Goal: Transaction & Acquisition: Subscribe to service/newsletter

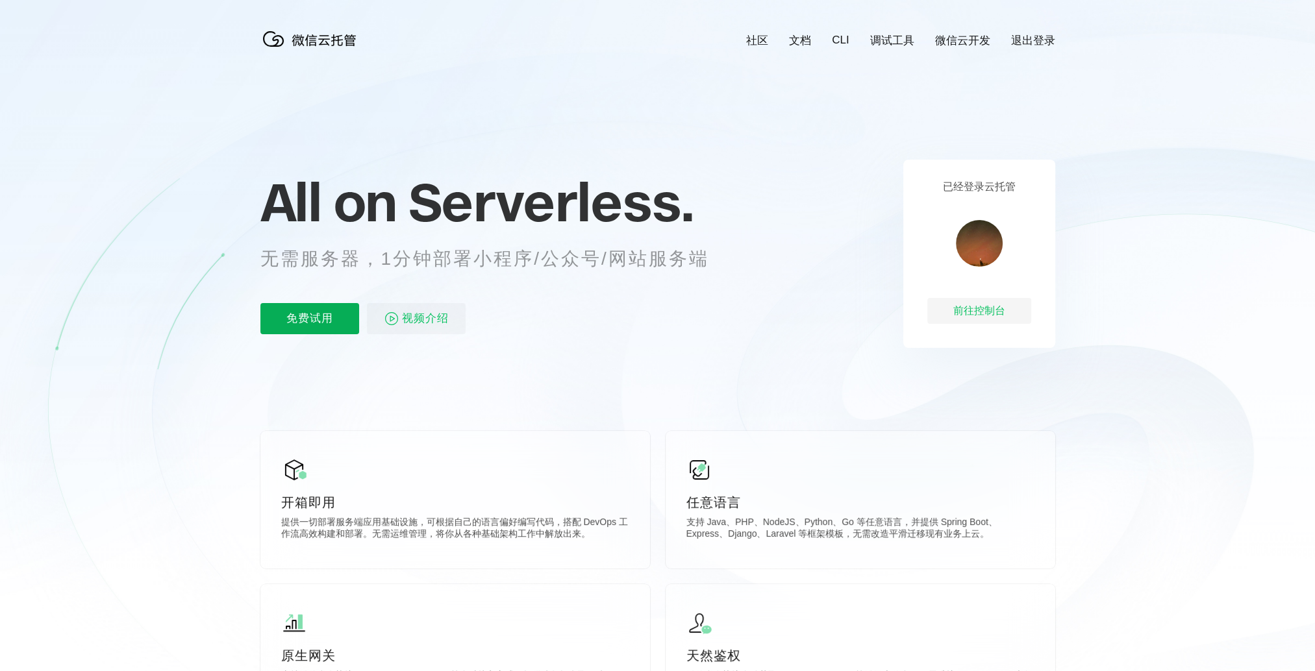
click at [315, 314] on p "免费试用" at bounding box center [309, 318] width 99 height 31
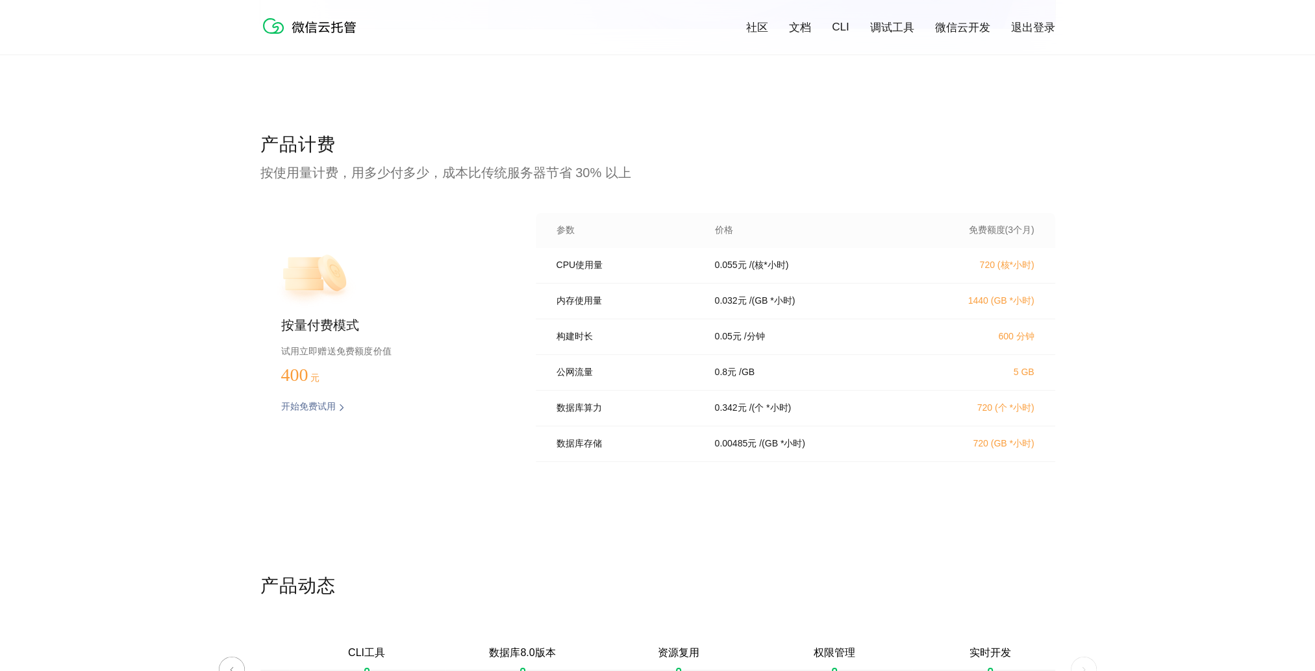
scroll to position [2532, 0]
drag, startPoint x: 560, startPoint y: 268, endPoint x: 587, endPoint y: 266, distance: 28.0
click at [587, 266] on p "CPU使用量" at bounding box center [626, 263] width 140 height 12
drag, startPoint x: 587, startPoint y: 266, endPoint x: 581, endPoint y: 316, distance: 51.0
click at [580, 316] on div "内存使用量 0.032 元 / (GB *小时) 1440 (GB *小时)" at bounding box center [795, 299] width 519 height 36
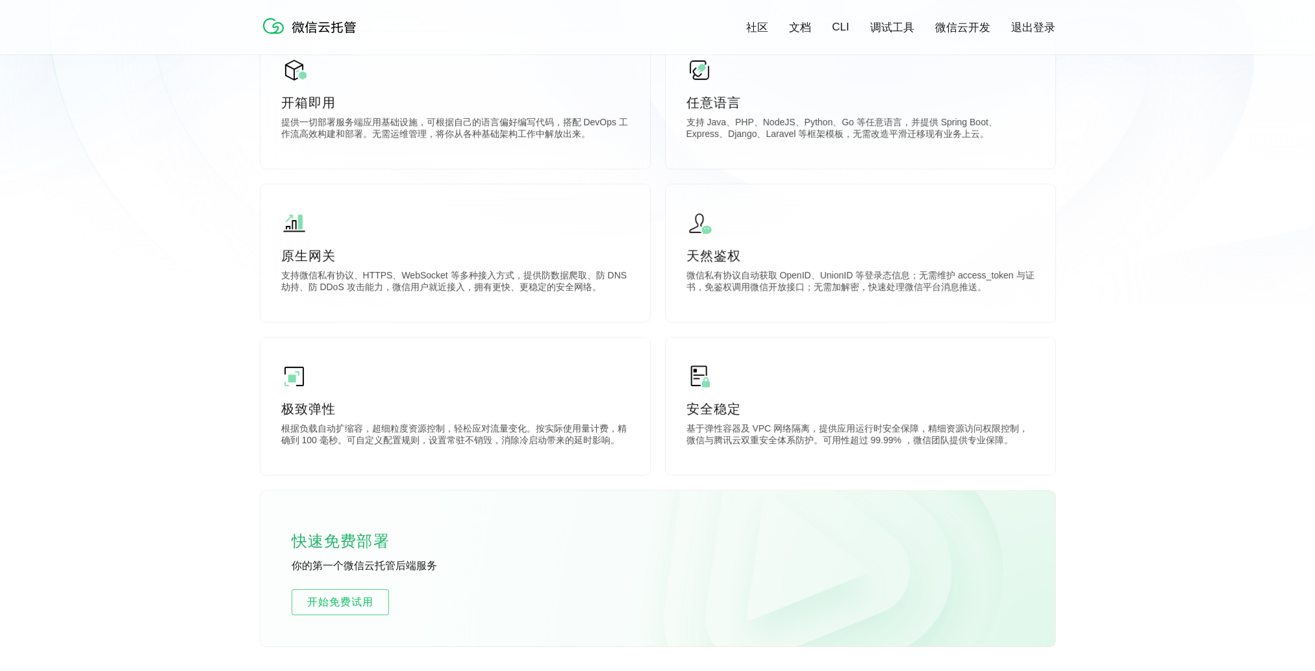
scroll to position [481, 0]
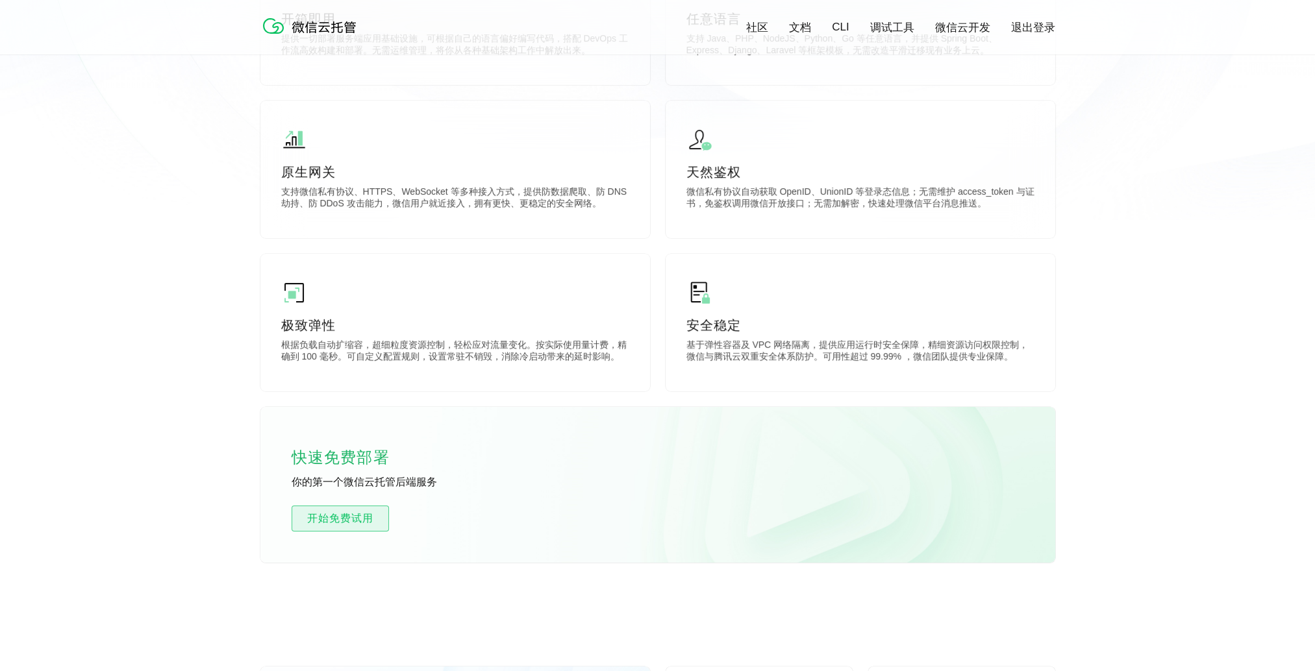
click at [362, 520] on span "开始免费试用" at bounding box center [340, 519] width 96 height 16
